Goal: Information Seeking & Learning: Find specific fact

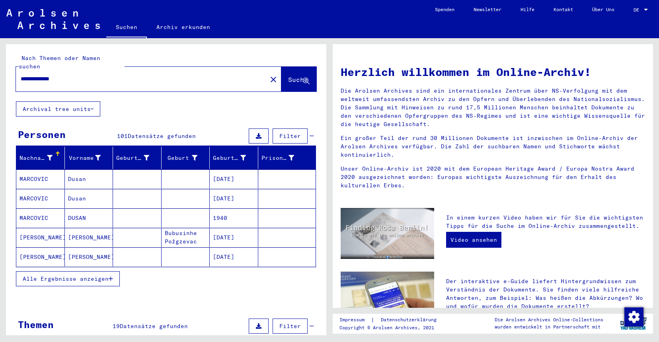
click at [110, 75] on input "**********" at bounding box center [139, 79] width 237 height 8
click at [129, 75] on input "**********" at bounding box center [139, 79] width 237 height 8
type input "**********"
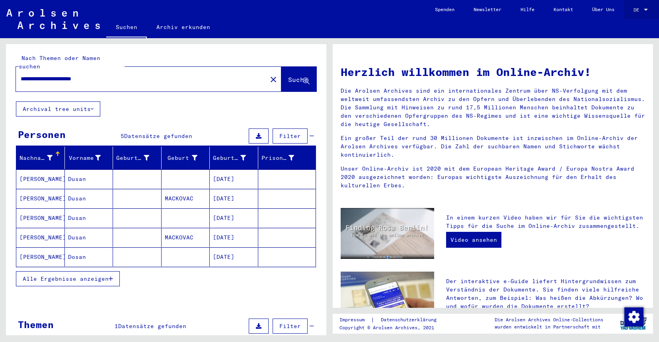
click at [644, 8] on div at bounding box center [645, 10] width 7 height 6
click at [637, 15] on span "English" at bounding box center [632, 14] width 32 height 14
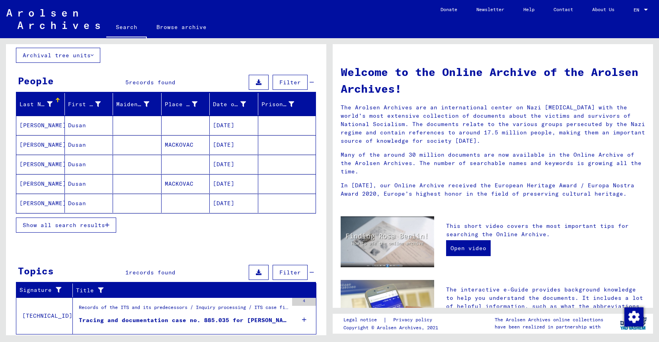
scroll to position [68, 0]
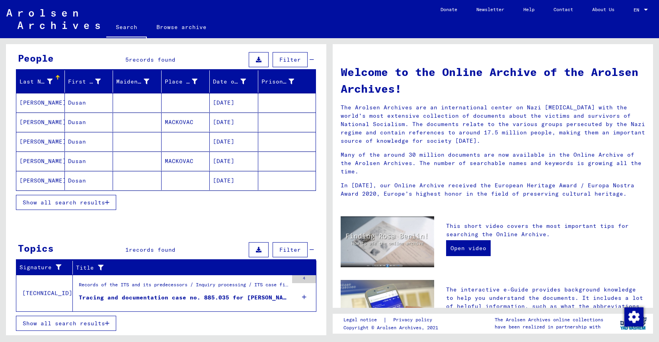
click at [192, 298] on div "Tracing and documentation case no. 885.035 for [PERSON_NAME][DEMOGRAPHIC_DATA] …" at bounding box center [183, 298] width 209 height 8
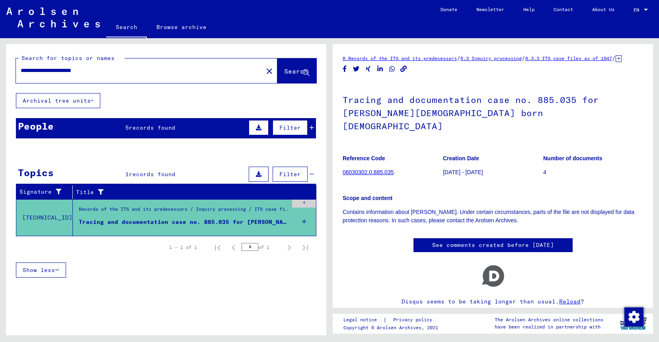
click at [185, 290] on div "**********" at bounding box center [166, 192] width 320 height 297
click at [251, 308] on div "**********" at bounding box center [166, 192] width 320 height 297
click at [452, 242] on link "See comments created before [DATE]" at bounding box center [493, 245] width 122 height 8
click at [388, 110] on h1 "Tracing and documentation case no. 885.035 for [PERSON_NAME][DEMOGRAPHIC_DATA] …" at bounding box center [493, 112] width 300 height 61
click at [430, 58] on link "6 Records of the ITS and its predecessors" at bounding box center [400, 58] width 114 height 6
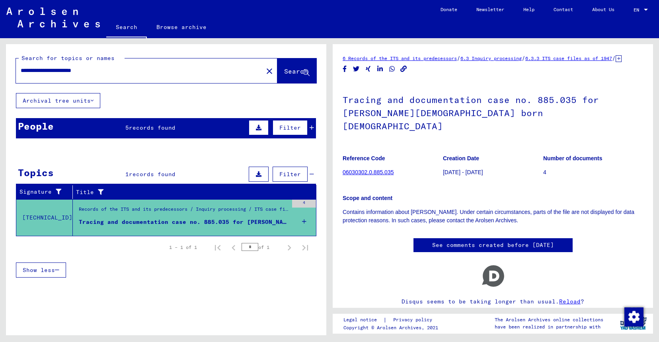
click at [152, 103] on div "**********" at bounding box center [166, 166] width 320 height 244
click at [261, 128] on icon at bounding box center [259, 128] width 6 height 6
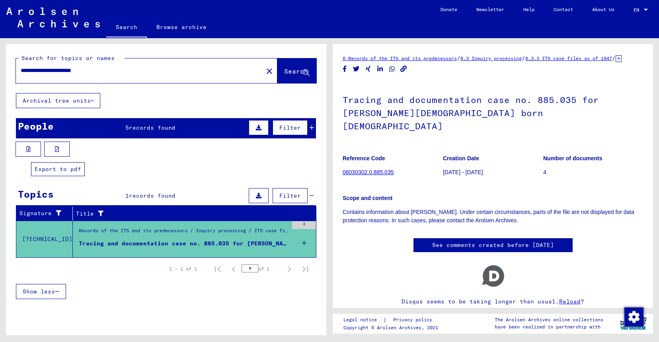
click at [53, 148] on button at bounding box center [56, 149] width 25 height 15
click at [153, 240] on div "Tracing and documentation case no. 885.035 for [PERSON_NAME][DEMOGRAPHIC_DATA] …" at bounding box center [183, 243] width 209 height 8
click at [303, 225] on mat-cell at bounding box center [287, 231] width 58 height 19
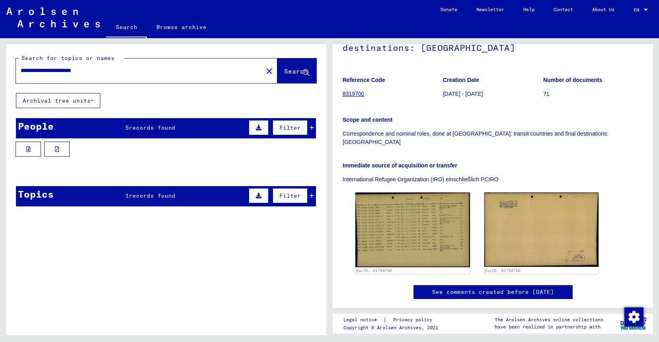
scroll to position [93, 0]
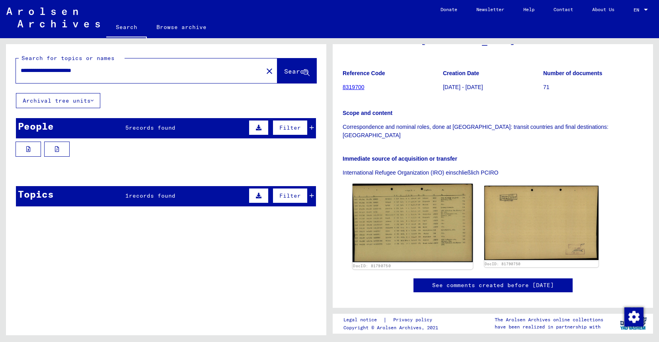
click at [431, 188] on img at bounding box center [412, 223] width 120 height 78
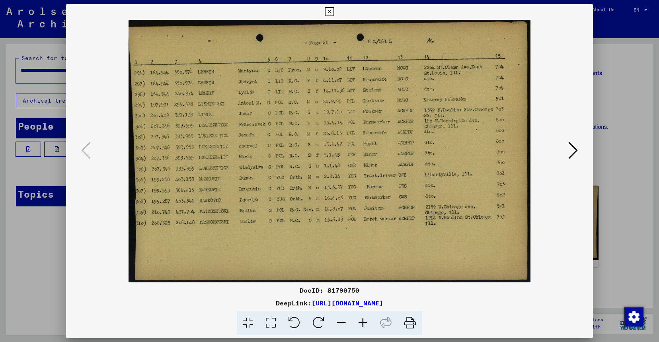
scroll to position [93, 0]
click at [424, 286] on div "DocID: 81790750" at bounding box center [329, 291] width 527 height 10
drag, startPoint x: 377, startPoint y: 295, endPoint x: 292, endPoint y: 292, distance: 85.2
click at [292, 292] on div "DocID: 81790750" at bounding box center [329, 291] width 527 height 10
copy div "DocID: 81790750"
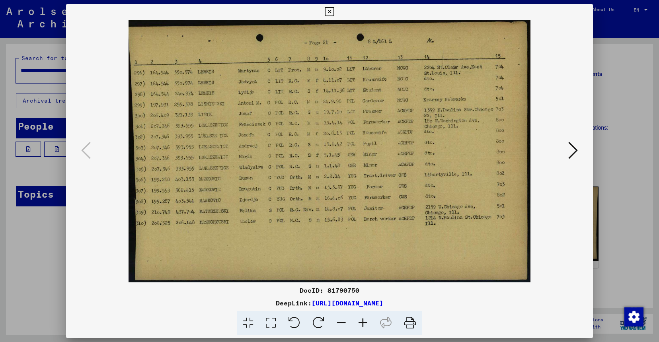
click at [572, 150] on icon at bounding box center [573, 150] width 10 height 19
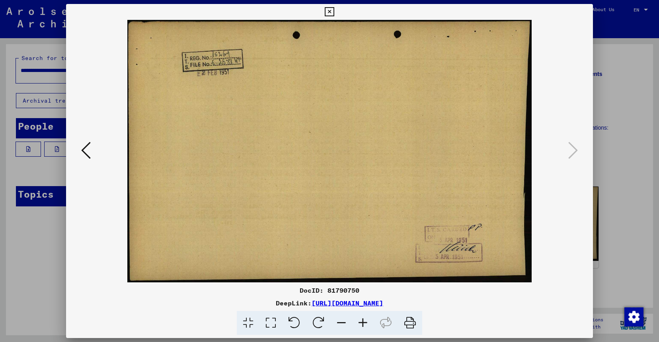
click at [84, 153] on icon at bounding box center [86, 150] width 10 height 19
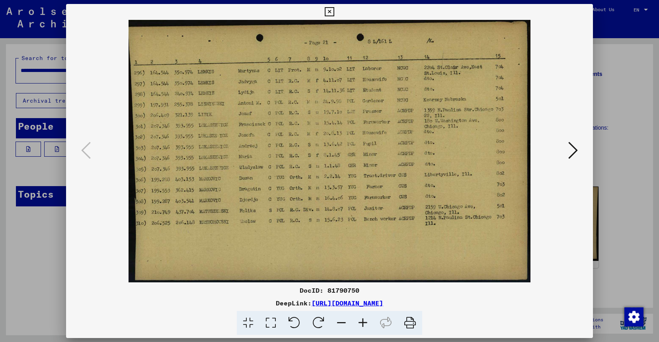
drag, startPoint x: 561, startPoint y: 182, endPoint x: 572, endPoint y: 158, distance: 27.0
click at [561, 182] on img at bounding box center [329, 151] width 473 height 263
click at [573, 155] on icon at bounding box center [573, 150] width 10 height 19
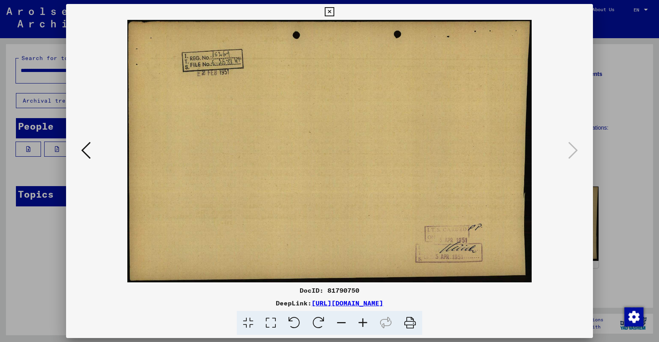
click at [85, 153] on icon at bounding box center [86, 150] width 10 height 19
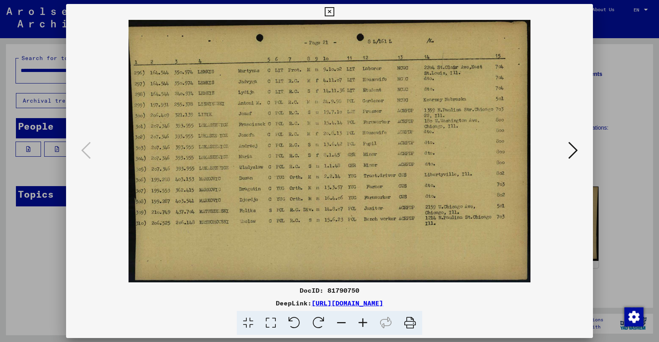
copy div "DocID: 81790750"
click at [574, 152] on icon at bounding box center [573, 150] width 10 height 19
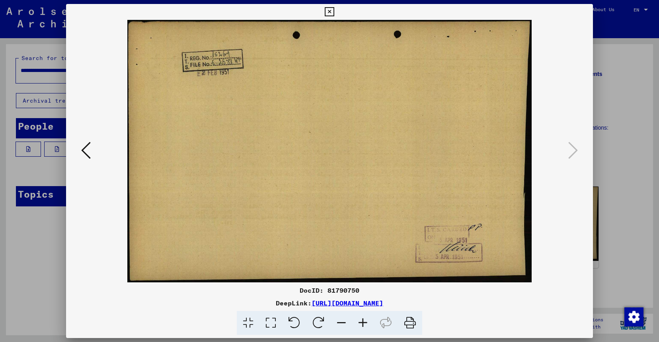
click at [383, 305] on link "[URL][DOMAIN_NAME]" at bounding box center [347, 303] width 72 height 8
click at [82, 146] on icon at bounding box center [86, 150] width 10 height 19
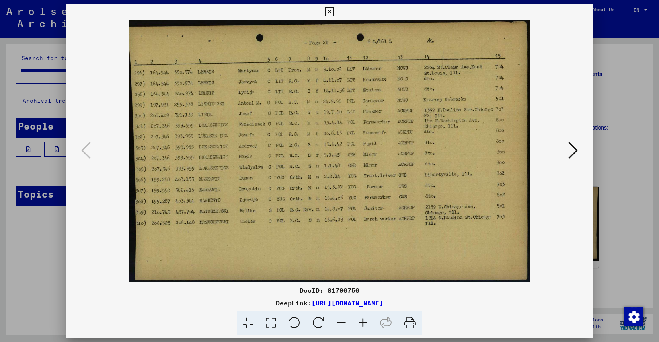
click at [319, 306] on link "[URL][DOMAIN_NAME]" at bounding box center [347, 303] width 72 height 8
